Goal: Find contact information: Find contact information

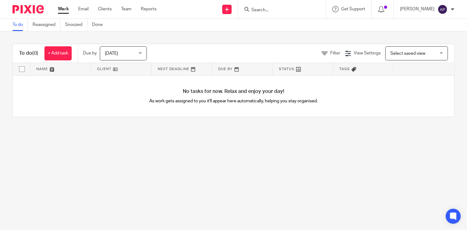
click at [258, 9] on input "Search" at bounding box center [279, 11] width 56 height 6
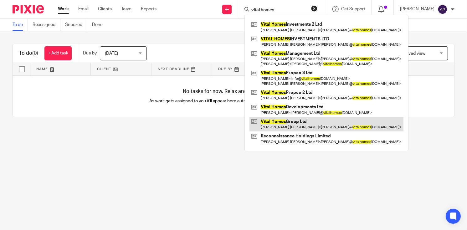
type input "vital homes"
click at [312, 124] on link at bounding box center [326, 124] width 154 height 14
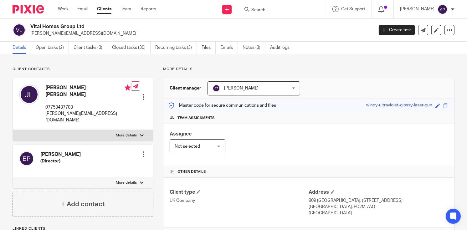
drag, startPoint x: 31, startPoint y: 24, endPoint x: 89, endPoint y: 25, distance: 58.2
click at [89, 25] on h2 "Vital Homes Group Ltd" at bounding box center [165, 26] width 271 height 7
copy h2 "Vital Homes Group Ltd"
click at [273, 10] on input "Search" at bounding box center [279, 11] width 56 height 6
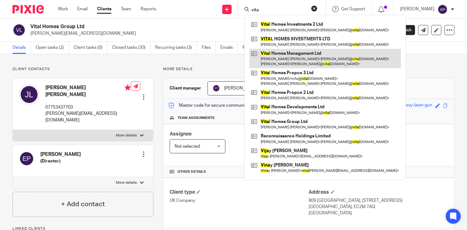
type input "vita"
click at [320, 57] on link at bounding box center [324, 58] width 151 height 19
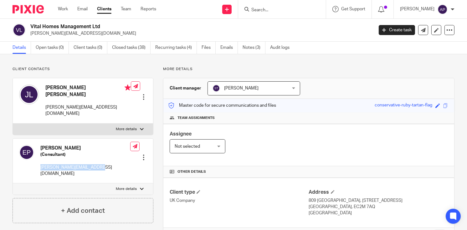
drag, startPoint x: 40, startPoint y: 154, endPoint x: 99, endPoint y: 155, distance: 58.8
click at [99, 155] on div "[PERSON_NAME] (Consultant) [PERSON_NAME][EMAIL_ADDRESS][DOMAIN_NAME] Edit conta…" at bounding box center [83, 161] width 140 height 45
copy p "[PERSON_NAME][EMAIL_ADDRESS][DOMAIN_NAME]"
click at [45, 145] on h4 "Elena Pashevkina" at bounding box center [85, 148] width 90 height 7
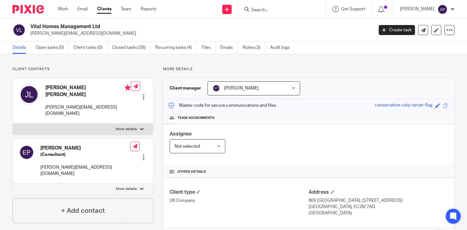
drag, startPoint x: 45, startPoint y: 135, endPoint x: 107, endPoint y: 131, distance: 61.5
click at [107, 139] on div "Elena Pashevkina (Consultant) elena@vitalhomesgroup.com Edit contact Create cli…" at bounding box center [83, 161] width 140 height 45
drag, startPoint x: 40, startPoint y: 134, endPoint x: 87, endPoint y: 133, distance: 46.6
click at [87, 145] on h4 "[PERSON_NAME]" at bounding box center [85, 148] width 90 height 7
copy h4 "[PERSON_NAME]"
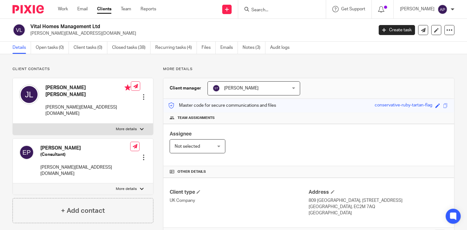
click at [271, 11] on input "Search" at bounding box center [279, 11] width 56 height 6
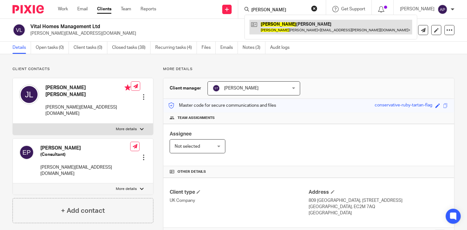
type input "kerrie"
click at [294, 26] on link at bounding box center [330, 27] width 163 height 14
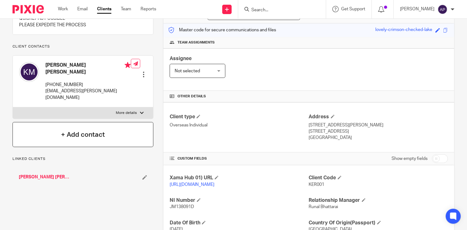
scroll to position [125, 0]
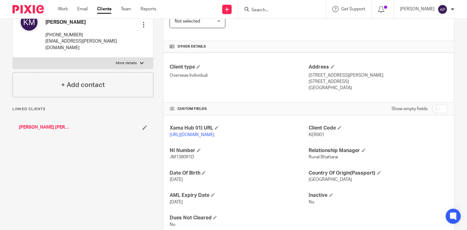
click at [58, 124] on link "Fiona Blair Amanda Martin" at bounding box center [44, 127] width 51 height 6
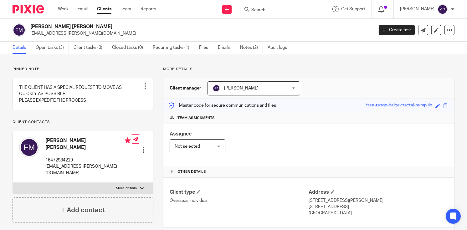
drag, startPoint x: 31, startPoint y: 25, endPoint x: 77, endPoint y: 28, distance: 46.1
click at [77, 28] on h2 "[PERSON_NAME] [PERSON_NAME]" at bounding box center [165, 26] width 271 height 7
copy h2 "[PERSON_NAME] [PERSON_NAME]"
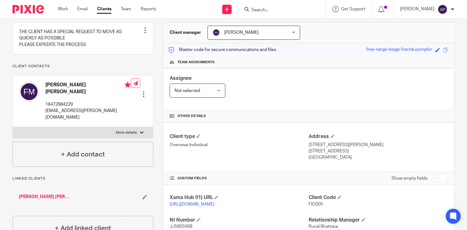
scroll to position [94, 0]
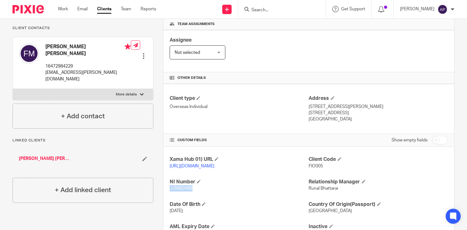
drag, startPoint x: 168, startPoint y: 194, endPoint x: 194, endPoint y: 194, distance: 26.3
click at [194, 192] on p "JJ589349B" at bounding box center [239, 188] width 139 height 6
copy span "JJ589349B"
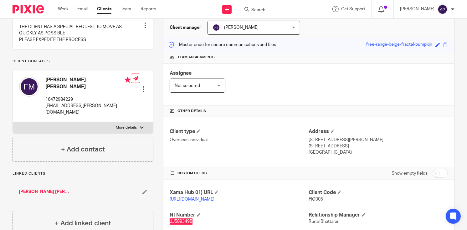
scroll to position [57, 0]
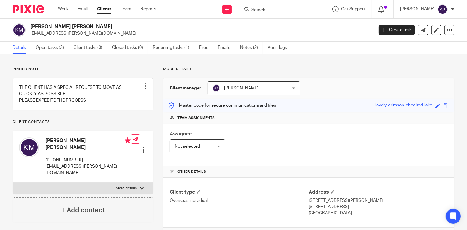
drag, startPoint x: 64, startPoint y: 26, endPoint x: 82, endPoint y: 26, distance: 18.8
click at [82, 26] on h2 "[PERSON_NAME] [PERSON_NAME]" at bounding box center [165, 26] width 271 height 7
copy h2 "Martin"
drag, startPoint x: 32, startPoint y: 25, endPoint x: 62, endPoint y: 27, distance: 30.1
click at [62, 27] on h2 "Kerrie Wayne Martin" at bounding box center [165, 26] width 271 height 7
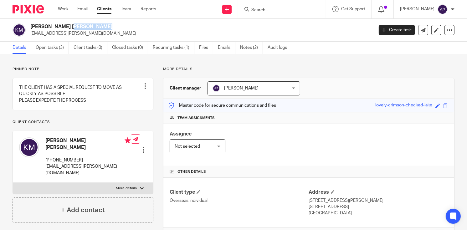
copy h2 "Kerrie Wayne"
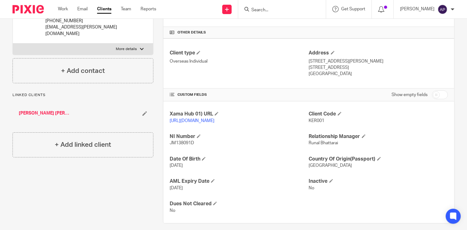
scroll to position [151, 0]
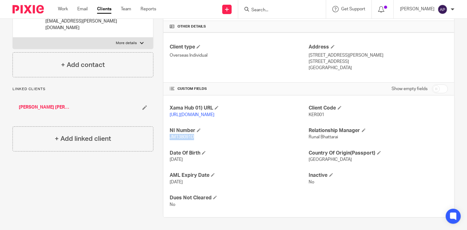
drag, startPoint x: 168, startPoint y: 136, endPoint x: 193, endPoint y: 136, distance: 24.7
click at [193, 136] on p "JM138091D" at bounding box center [239, 137] width 139 height 6
copy span "JM138091D"
click at [77, 98] on div "Fiona Blair Amanda Martin" at bounding box center [83, 107] width 141 height 19
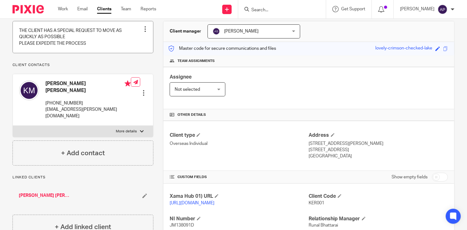
scroll to position [0, 0]
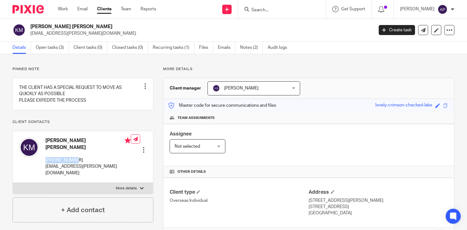
drag, startPoint x: 45, startPoint y: 161, endPoint x: 79, endPoint y: 158, distance: 33.2
click at [79, 158] on p "+16472984229" at bounding box center [87, 160] width 85 height 6
copy p "+16472984229"
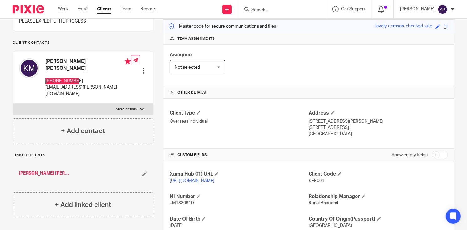
scroll to position [125, 0]
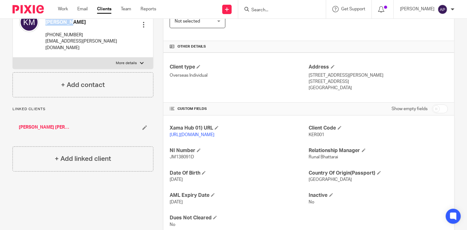
drag, startPoint x: 46, startPoint y: 20, endPoint x: 76, endPoint y: 23, distance: 30.8
click at [76, 23] on h4 "Kerrie Wayne Martin" at bounding box center [87, 18] width 85 height 13
copy h4 "Kerrie Wayne"
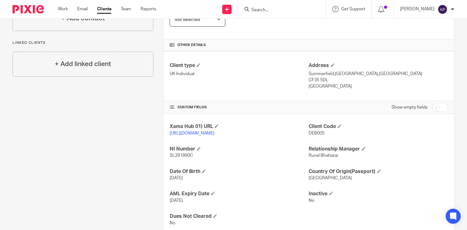
scroll to position [151, 0]
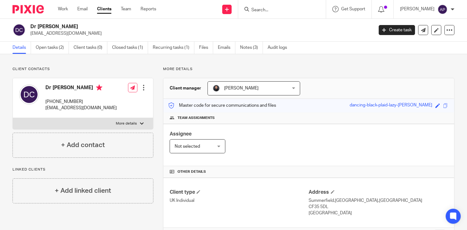
click at [68, 25] on h2 "Dr [PERSON_NAME]" at bounding box center [165, 26] width 271 height 7
copy h2 "[PERSON_NAME]"
drag, startPoint x: 31, startPoint y: 26, endPoint x: 58, endPoint y: 27, distance: 27.6
click at [58, 27] on h2 "Dr [PERSON_NAME]" at bounding box center [165, 26] width 271 height 7
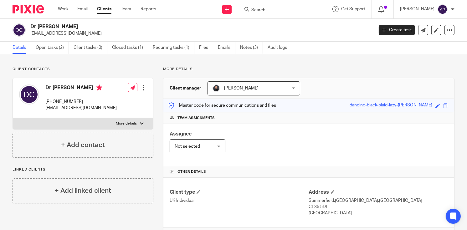
copy h2 "Dr [PERSON_NAME]"
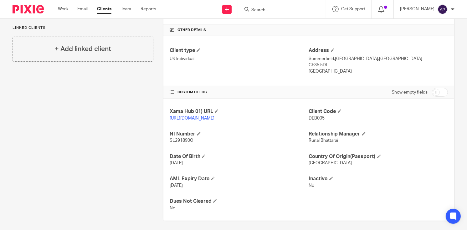
scroll to position [151, 0]
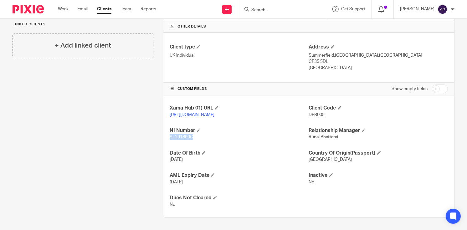
drag, startPoint x: 168, startPoint y: 136, endPoint x: 191, endPoint y: 136, distance: 22.8
click at [191, 136] on span "SL291890C" at bounding box center [181, 137] width 23 height 4
copy span "SL291890C"
drag, startPoint x: 306, startPoint y: 55, endPoint x: 325, endPoint y: 57, distance: 18.8
click at [325, 59] on p "CF35 5DL" at bounding box center [378, 62] width 139 height 6
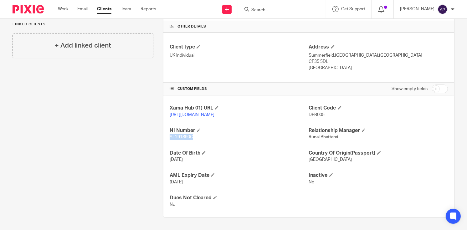
copy p "CF35 5DL"
drag, startPoint x: 306, startPoint y: 48, endPoint x: 345, endPoint y: 51, distance: 39.8
click at [345, 52] on p "Summerfield,[GEOGRAPHIC_DATA],[GEOGRAPHIC_DATA]" at bounding box center [378, 55] width 139 height 6
copy p "Summerfield,Treoes,"
click at [353, 52] on p "Summerfield,[GEOGRAPHIC_DATA],[GEOGRAPHIC_DATA]" at bounding box center [378, 55] width 139 height 6
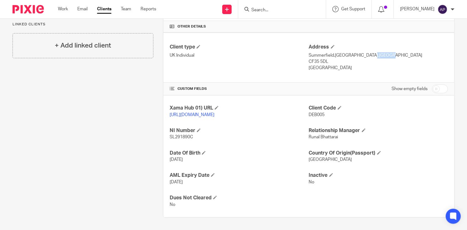
click at [353, 52] on p "Summerfield,[GEOGRAPHIC_DATA],[GEOGRAPHIC_DATA]" at bounding box center [378, 55] width 139 height 6
copy p "Bridgend"
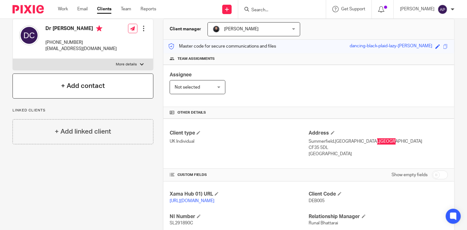
scroll to position [26, 0]
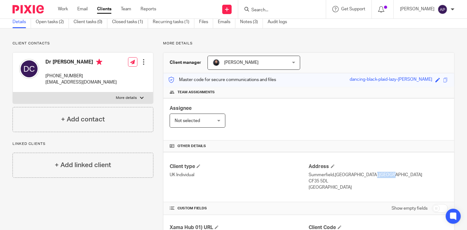
drag, startPoint x: 46, startPoint y: 75, endPoint x: 80, endPoint y: 75, distance: 34.7
click at [80, 75] on p "[PHONE_NUMBER]" at bounding box center [80, 76] width 71 height 6
copy p "[PHONE_NUMBER]"
drag, startPoint x: 46, startPoint y: 61, endPoint x: 94, endPoint y: 63, distance: 48.2
click at [94, 63] on h4 "Dr [PERSON_NAME]" at bounding box center [80, 63] width 71 height 8
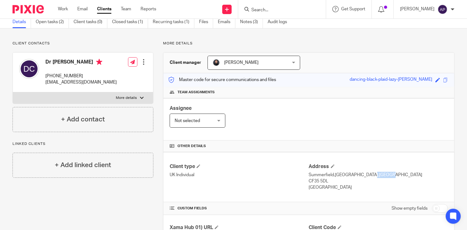
copy h4 "Dr [PERSON_NAME]"
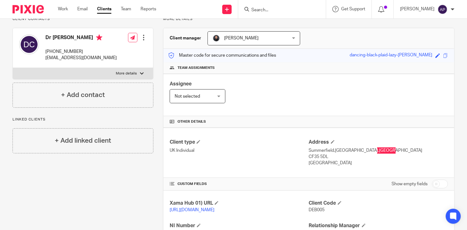
scroll to position [88, 0]
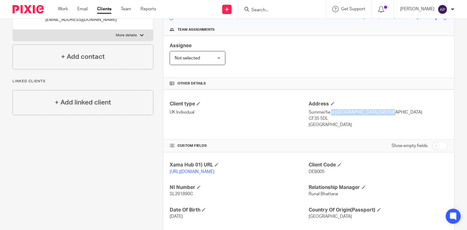
drag, startPoint x: 307, startPoint y: 110, endPoint x: 363, endPoint y: 112, distance: 56.4
click at [363, 112] on p "Summerfield,[GEOGRAPHIC_DATA],[GEOGRAPHIC_DATA]" at bounding box center [378, 112] width 139 height 6
copy p "Summerfield,[GEOGRAPHIC_DATA],[GEOGRAPHIC_DATA]"
drag, startPoint x: 306, startPoint y: 116, endPoint x: 326, endPoint y: 116, distance: 20.0
click at [326, 116] on p "CF35 5DL" at bounding box center [378, 118] width 139 height 6
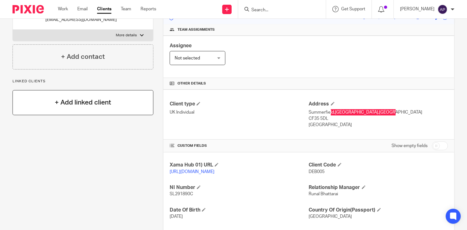
scroll to position [0, 0]
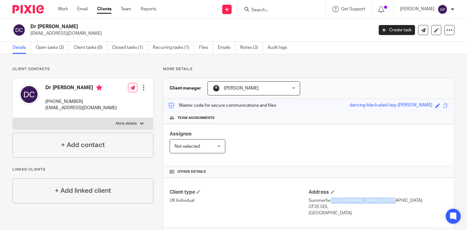
drag, startPoint x: 46, startPoint y: 101, endPoint x: 83, endPoint y: 101, distance: 36.6
click at [83, 101] on p "[PHONE_NUMBER]" at bounding box center [80, 102] width 71 height 6
drag, startPoint x: 31, startPoint y: 26, endPoint x: 80, endPoint y: 27, distance: 49.1
click at [80, 27] on h2 "Dr [PERSON_NAME]" at bounding box center [165, 26] width 271 height 7
